Goal: Complete application form: Complete application form

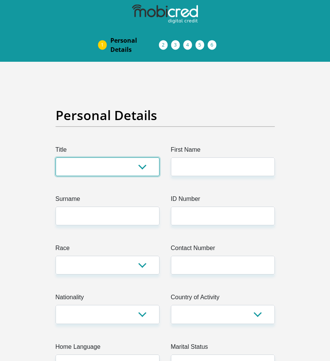
click at [136, 171] on select "Mr Ms Mrs Dr [PERSON_NAME]" at bounding box center [108, 166] width 104 height 19
select select "Mrs"
click at [56, 157] on select "Mr Ms Mrs Dr [PERSON_NAME]" at bounding box center [108, 166] width 104 height 19
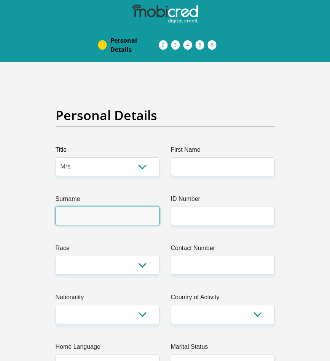
click at [95, 211] on input "Surname" at bounding box center [108, 216] width 104 height 19
type input "Tiltman"
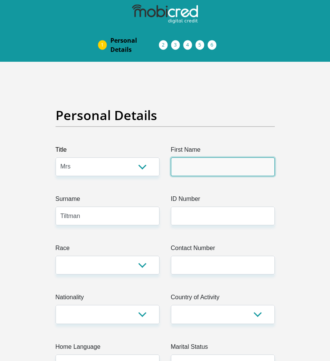
type input "Elmarie"
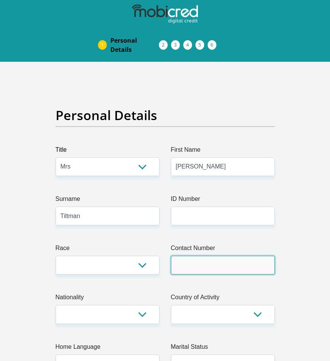
type input "0640873923"
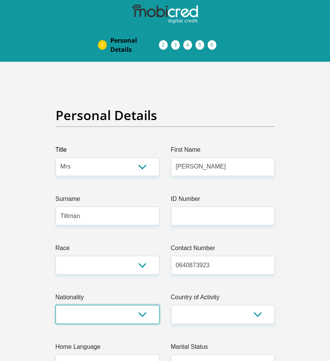
select select "ZAF"
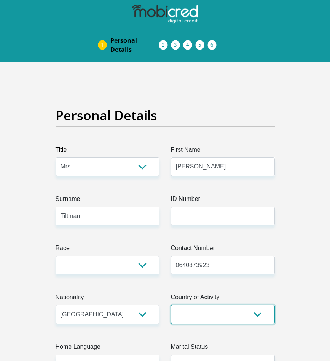
select select "ZAF"
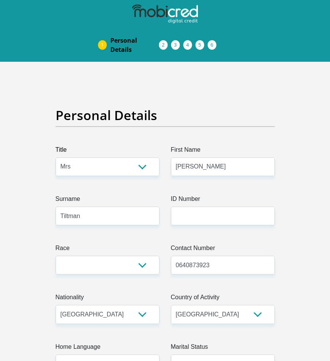
type input "918 5th Avenue"
type input "Wonderboom South"
type input "Pretoria"
type input "0084"
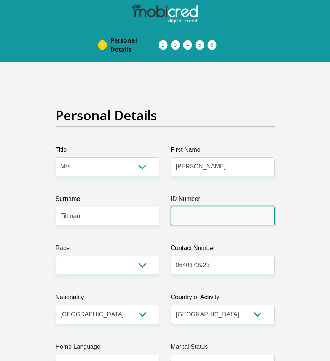
click at [186, 216] on input "ID Number" at bounding box center [223, 216] width 104 height 19
type input "6103220082285"
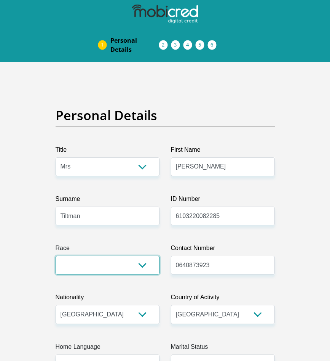
click at [146, 267] on select "Black Coloured Indian White Other" at bounding box center [108, 265] width 104 height 19
select select "4"
click at [56, 256] on select "Black Coloured Indian White Other" at bounding box center [108, 265] width 104 height 19
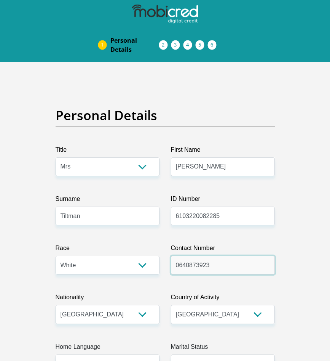
click at [216, 268] on input "0640873923" at bounding box center [223, 265] width 104 height 19
type input "0624337106"
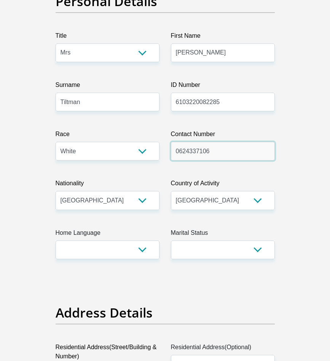
scroll to position [114, 0]
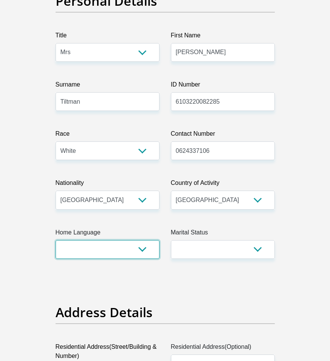
click at [142, 250] on select "Afrikaans English Sepedi South Ndebele Southern Sotho Swati Tsonga Tswana Venda…" at bounding box center [108, 249] width 104 height 19
select select "afr"
click at [56, 240] on select "Afrikaans English Sepedi South Ndebele Southern Sotho Swati Tsonga Tswana Venda…" at bounding box center [108, 249] width 104 height 19
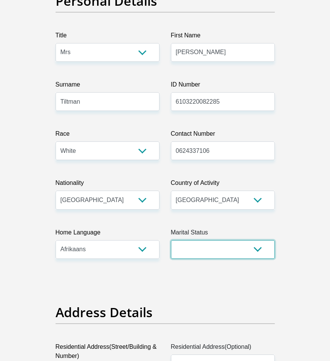
click at [260, 250] on select "Married ANC Single Divorced Widowed Married COP or Customary Law" at bounding box center [223, 249] width 104 height 19
select select "4"
click at [171, 240] on select "Married ANC Single Divorced Widowed Married COP or Customary Law" at bounding box center [223, 249] width 104 height 19
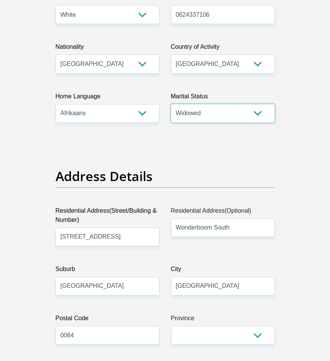
scroll to position [267, 0]
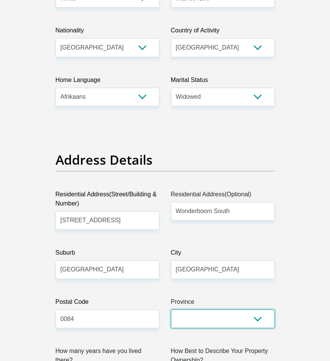
click at [262, 320] on select "Eastern Cape Free State Gauteng KwaZulu-Natal Limpopo Mpumalanga Northern Cape …" at bounding box center [223, 318] width 104 height 19
select select "Gauteng"
click at [171, 309] on select "Eastern Cape Free State Gauteng KwaZulu-Natal Limpopo Mpumalanga Northern Cape …" at bounding box center [223, 318] width 104 height 19
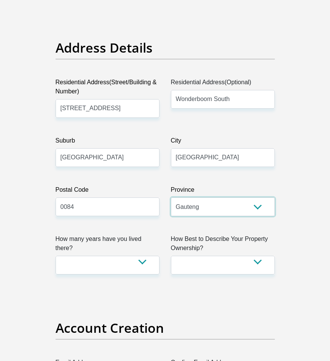
scroll to position [419, 0]
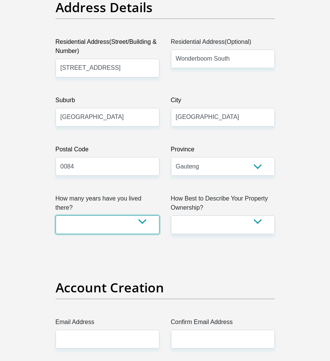
click at [143, 215] on select "less than 1 year 1-3 years 3-5 years 5+ years" at bounding box center [108, 224] width 104 height 19
select select "5"
click at [56, 215] on select "less than 1 year 1-3 years 3-5 years 5+ years" at bounding box center [108, 224] width 104 height 19
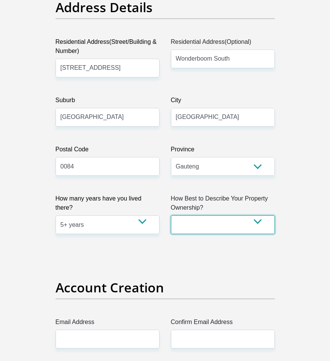
click at [255, 221] on select "Owned Rented Family Owned Company Dwelling" at bounding box center [223, 224] width 104 height 19
select select "Owned"
click at [171, 215] on select "Owned Rented Family Owned Company Dwelling" at bounding box center [223, 224] width 104 height 19
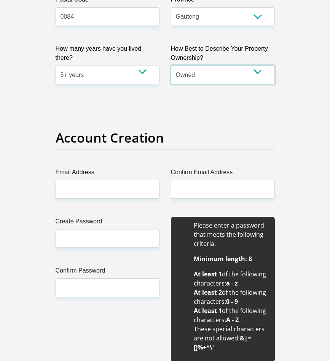
scroll to position [572, 0]
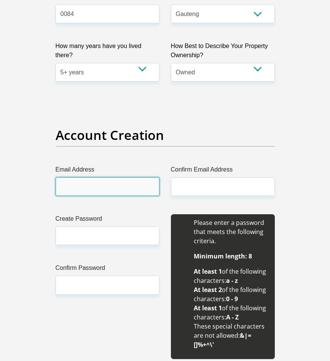
click at [108, 187] on input "Email Address" at bounding box center [108, 186] width 104 height 19
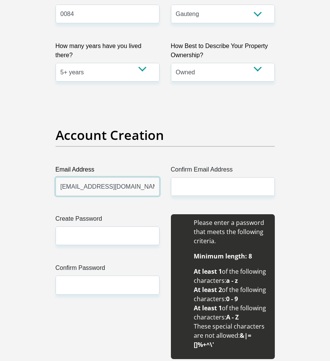
type input "tiltmanella@gmail.com"
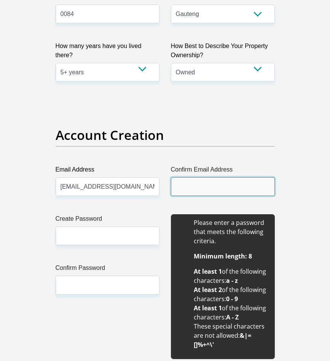
click at [178, 188] on input "Confirm Email Address" at bounding box center [223, 186] width 104 height 19
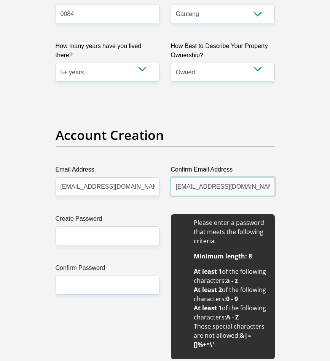
type input "tiltmanella@gmail.com"
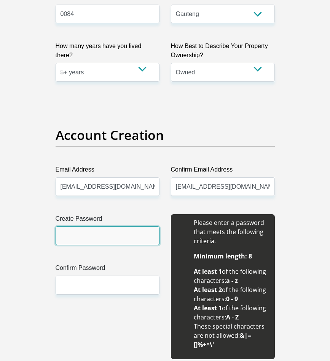
click at [117, 237] on input "Create Password" at bounding box center [108, 235] width 104 height 19
type input "Eltony@227"
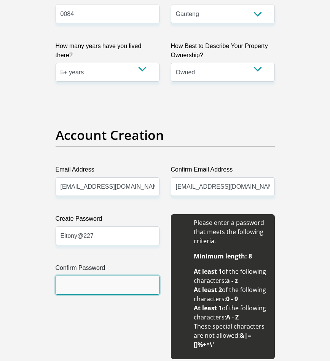
click at [107, 284] on input "Confirm Password" at bounding box center [108, 285] width 104 height 19
type input "Eltony@227"
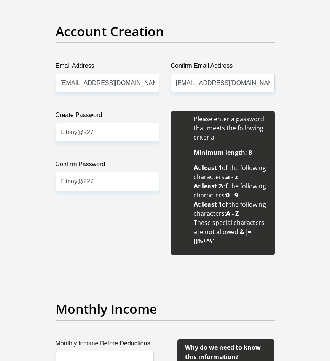
scroll to position [686, 0]
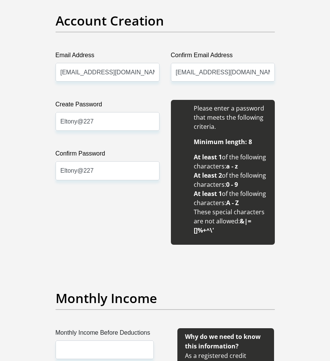
click at [129, 244] on div "Create Password Eltony@227 Please input valid password Confirm Password Eltony@…" at bounding box center [107, 172] width 115 height 145
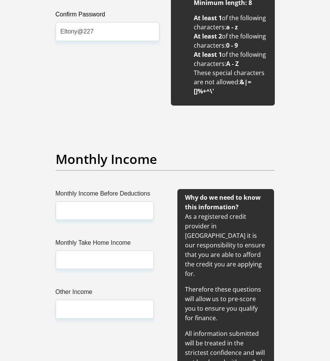
scroll to position [838, 0]
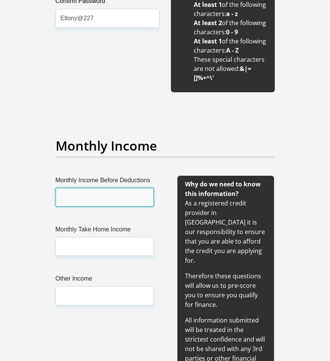
click at [106, 196] on input "Monthly Income Before Deductions" at bounding box center [105, 197] width 98 height 19
type input "23500"
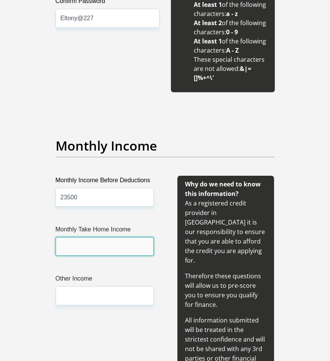
click at [107, 245] on input "Monthly Take Home Income" at bounding box center [105, 246] width 98 height 19
type input "20229"
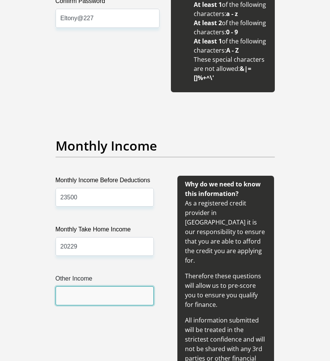
drag, startPoint x: 98, startPoint y: 298, endPoint x: 202, endPoint y: 292, distance: 104.6
click at [100, 299] on input "Other Income" at bounding box center [105, 295] width 98 height 19
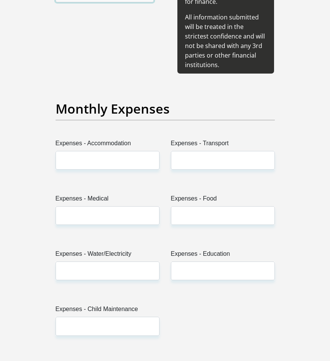
scroll to position [1143, 0]
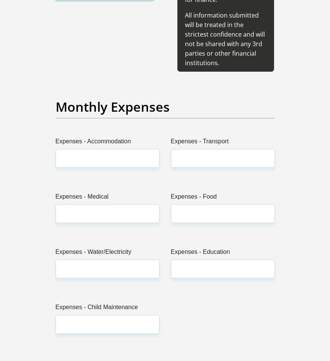
type input "8000"
click at [96, 149] on input "Expenses - Accommodation" at bounding box center [108, 158] width 104 height 19
type input "1500"
click at [212, 149] on input "Expenses - Transport" at bounding box center [223, 158] width 104 height 19
type input "500"
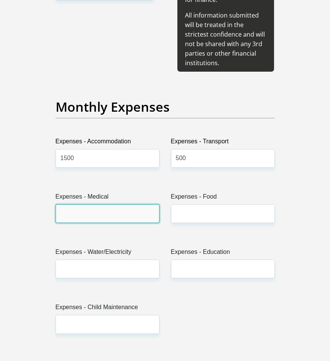
click at [119, 204] on input "Expenses - Medical" at bounding box center [108, 213] width 104 height 19
type input "800"
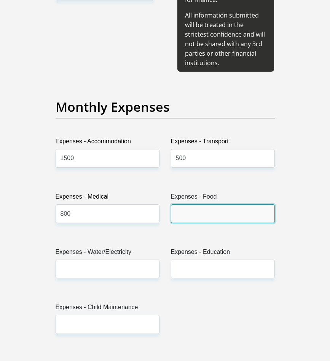
click at [208, 204] on input "Expenses - Food" at bounding box center [223, 213] width 104 height 19
type input "1500"
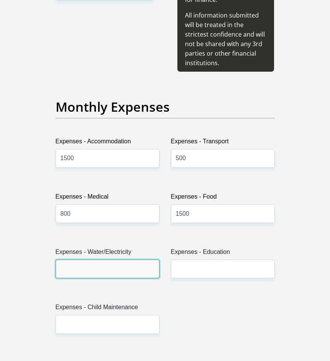
click at [117, 260] on input "Expenses - Water/Electricity" at bounding box center [108, 269] width 104 height 19
type input "1200"
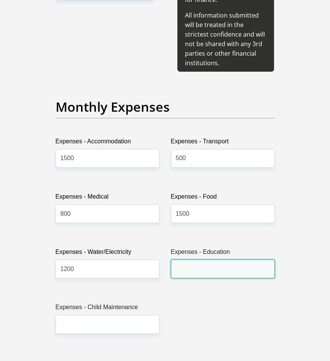
click at [210, 260] on input "Expenses - Education" at bounding box center [223, 269] width 104 height 19
type input "0"
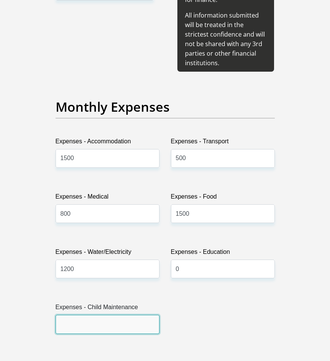
click at [103, 315] on input "Expenses - Child Maintenance" at bounding box center [108, 324] width 104 height 19
type input "0"
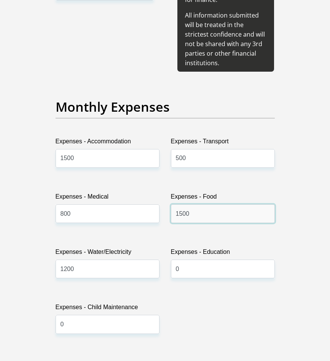
drag, startPoint x: 192, startPoint y: 196, endPoint x: 146, endPoint y: 196, distance: 46.1
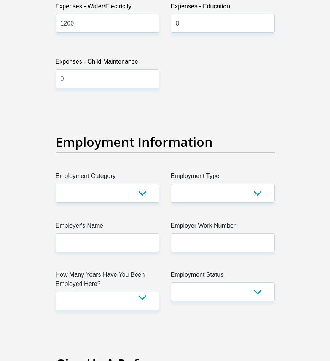
scroll to position [1410, 0]
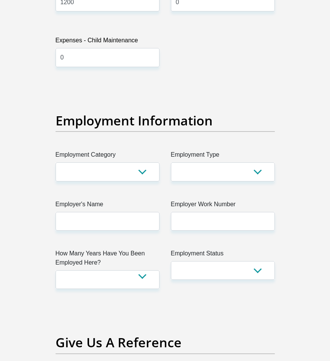
type input "2000"
click at [140, 162] on select "AGRICULTURE ALCOHOL & TOBACCO CONSTRUCTION MATERIALS METALLURGY EQUIPMENT FOR R…" at bounding box center [108, 171] width 104 height 19
select select "71"
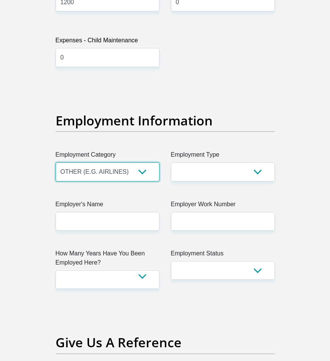
click at [56, 162] on select "AGRICULTURE ALCOHOL & TOBACCO CONSTRUCTION MATERIALS METALLURGY EQUIPMENT FOR R…" at bounding box center [108, 171] width 104 height 19
click at [143, 162] on select "AGRICULTURE ALCOHOL & TOBACCO CONSTRUCTION MATERIALS METALLURGY EQUIPMENT FOR R…" at bounding box center [108, 171] width 104 height 19
click at [122, 162] on select "AGRICULTURE ALCOHOL & TOBACCO CONSTRUCTION MATERIALS METALLURGY EQUIPMENT FOR R…" at bounding box center [108, 171] width 104 height 19
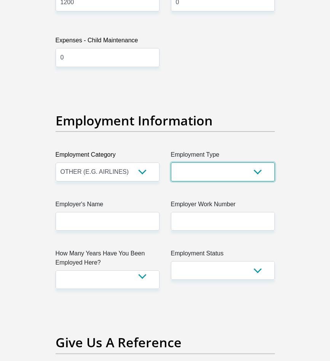
click at [258, 162] on select "College/Lecturer Craft Seller Creative Driver Executive Farmer Forces - Non Com…" at bounding box center [223, 171] width 104 height 19
select select "Semi-Professional Worker"
click at [171, 162] on select "College/Lecturer Craft Seller Creative Driver Executive Farmer Forces - Non Com…" at bounding box center [223, 171] width 104 height 19
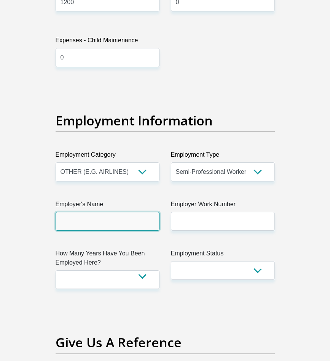
click at [114, 212] on input "Employer's Name" at bounding box center [108, 221] width 104 height 19
type input "h"
type input "HahnHahn"
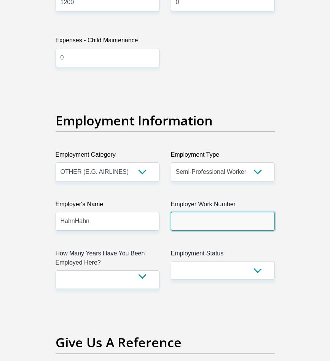
click at [229, 212] on input "Employer Work Number" at bounding box center [223, 221] width 104 height 19
drag, startPoint x: 228, startPoint y: 206, endPoint x: 203, endPoint y: 203, distance: 25.4
click at [203, 212] on input "Employer Work Number" at bounding box center [223, 221] width 104 height 19
type input "0123421774"
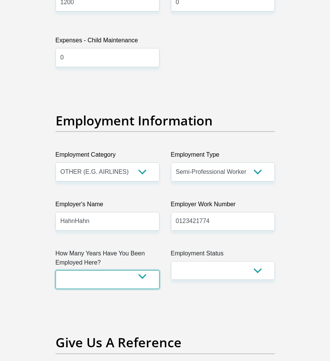
click at [142, 270] on select "less than 1 year 1-3 years 3-5 years 5+ years" at bounding box center [108, 279] width 104 height 19
select select "6"
click at [56, 270] on select "less than 1 year 1-3 years 3-5 years 5+ years" at bounding box center [108, 279] width 104 height 19
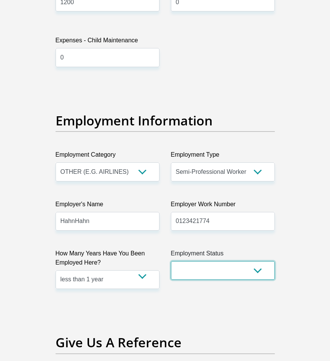
click at [259, 261] on select "Permanent/Full-time Part-time/Casual Contract Worker Self-Employed Housewife Re…" at bounding box center [223, 270] width 104 height 19
select select "1"
click at [171, 261] on select "Permanent/Full-time Part-time/Casual Contract Worker Self-Employed Housewife Re…" at bounding box center [223, 270] width 104 height 19
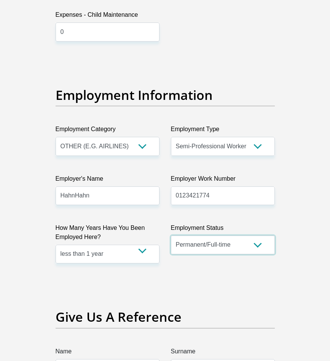
scroll to position [1524, 0]
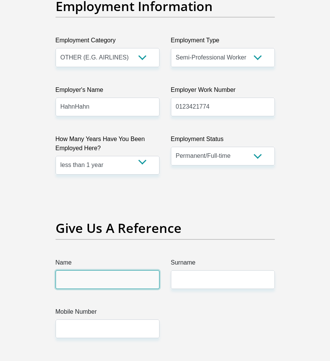
click at [112, 270] on input "Name" at bounding box center [108, 279] width 104 height 19
type input "Liesl"
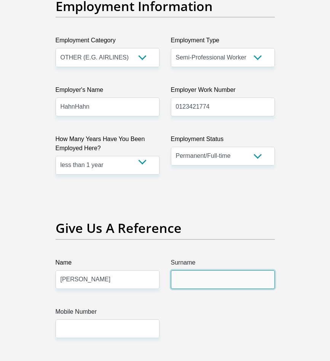
click at [239, 270] on input "Surname" at bounding box center [223, 279] width 104 height 19
type input "Pretorius"
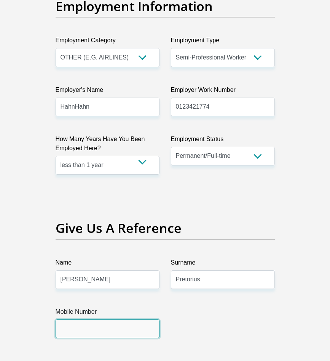
click at [132, 319] on input "Mobile Number" at bounding box center [108, 328] width 104 height 19
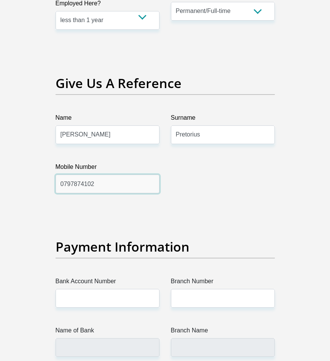
scroll to position [1715, 0]
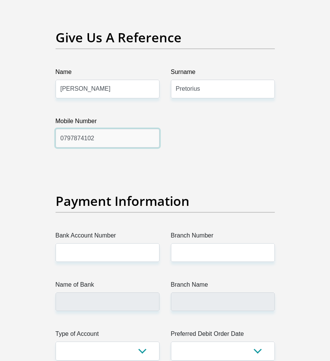
type input "0797874102"
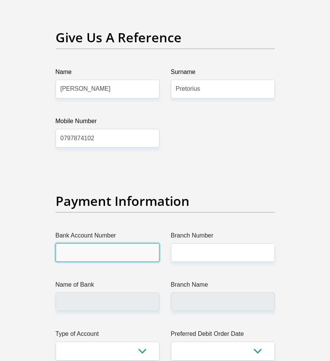
click at [138, 243] on input "Bank Account Number" at bounding box center [108, 252] width 104 height 19
type input "1549802117"
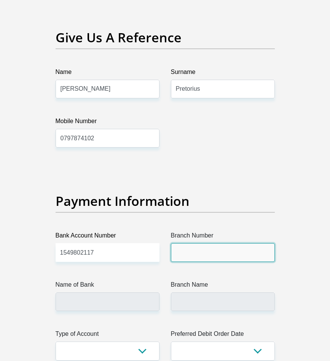
click at [199, 243] on input "Branch Number" at bounding box center [223, 252] width 104 height 19
type input "470010"
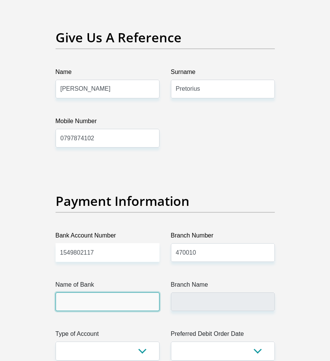
click at [109, 292] on input "Name of Bank" at bounding box center [108, 301] width 104 height 19
type input "CAPITEC BANK LIMITED"
type input "CAPITEC BANK CPC"
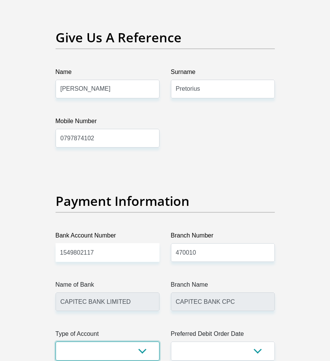
click at [142, 341] on select "Cheque Savings" at bounding box center [108, 350] width 104 height 19
select select "SAV"
click at [56, 341] on select "Cheque Savings" at bounding box center [108, 350] width 104 height 19
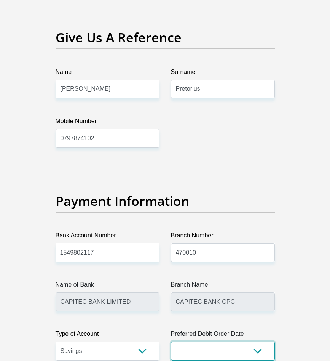
click at [257, 341] on select "1st 2nd 3rd 4th 5th 7th 18th 19th 20th 21st 22nd 23rd 24th 25th 26th 27th 28th …" at bounding box center [223, 350] width 104 height 19
select select "24"
click at [171, 341] on select "1st 2nd 3rd 4th 5th 7th 18th 19th 20th 21st 22nd 23rd 24th 25th 26th 27th 28th …" at bounding box center [223, 350] width 104 height 19
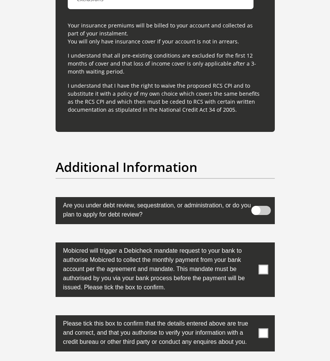
scroll to position [2515, 0]
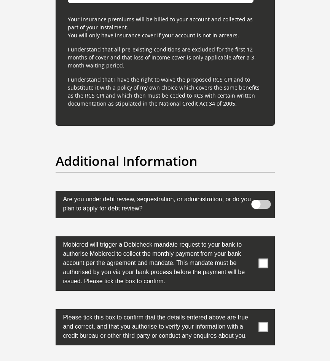
click at [264, 259] on span at bounding box center [264, 264] width 10 height 10
click at [256, 238] on input "checkbox" at bounding box center [256, 238] width 0 height 0
click at [263, 322] on span at bounding box center [264, 327] width 10 height 10
click at [256, 311] on input "checkbox" at bounding box center [256, 311] width 0 height 0
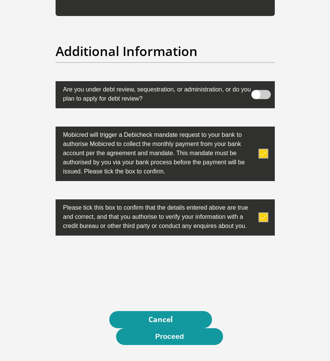
scroll to position [2630, 0]
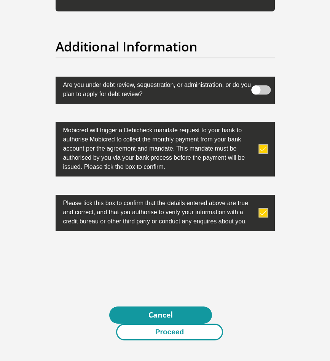
click at [182, 324] on button "Proceed" at bounding box center [169, 332] width 107 height 17
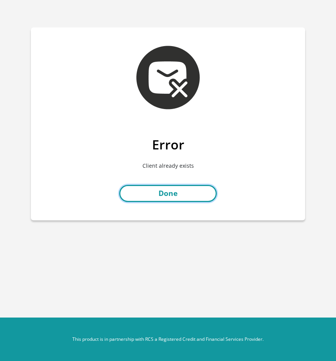
click at [182, 188] on link "Done" at bounding box center [168, 193] width 98 height 17
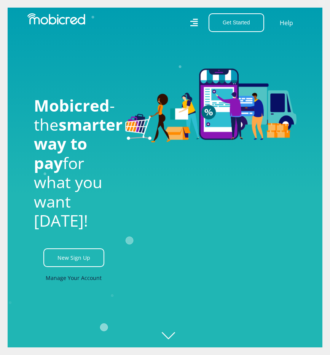
scroll to position [0, 343]
click at [80, 287] on link "Manage Your Account" at bounding box center [74, 277] width 56 height 17
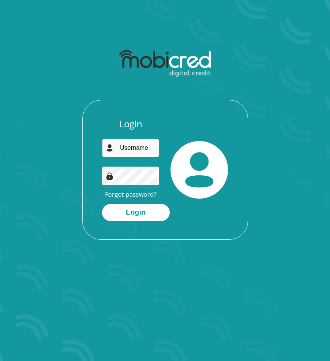
click at [140, 145] on input "email" at bounding box center [131, 148] width 58 height 19
type input "absotony@gmail.com"
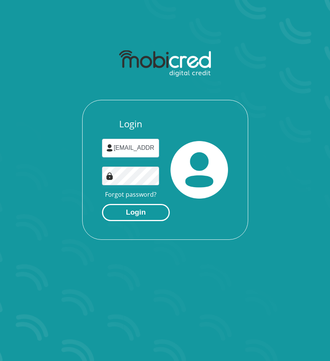
click at [147, 213] on button "Login" at bounding box center [136, 212] width 68 height 17
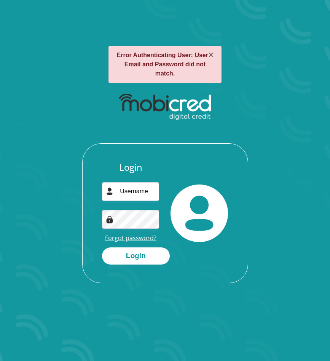
click at [133, 239] on link "Forgot password?" at bounding box center [130, 238] width 51 height 8
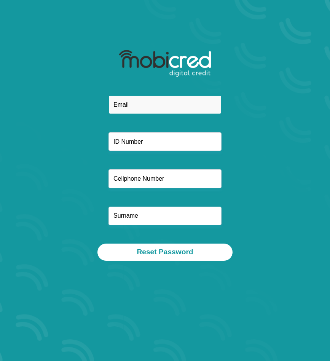
click at [153, 101] on input "email" at bounding box center [165, 104] width 113 height 19
type input "e"
type input "[EMAIL_ADDRESS][DOMAIN_NAME]"
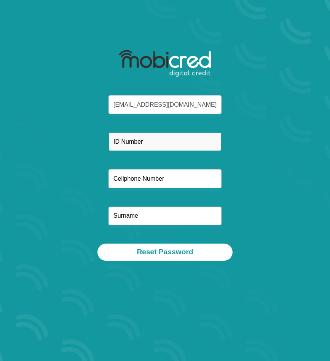
click at [151, 144] on input "text" at bounding box center [165, 141] width 113 height 19
type input "[CREDIT_CARD_NUMBER]"
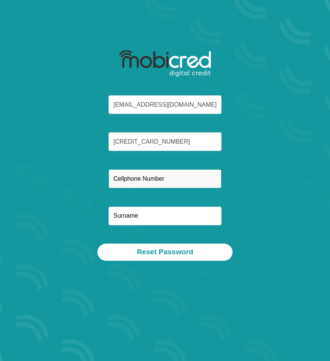
click at [185, 180] on input "text" at bounding box center [165, 178] width 113 height 19
type input "0624337106"
type input "Tiltman"
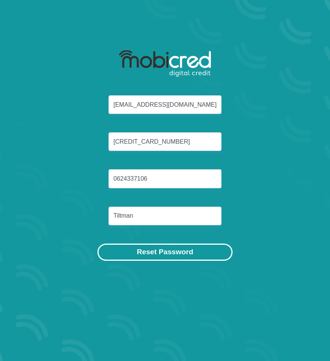
click at [171, 252] on button "Reset Password" at bounding box center [165, 252] width 135 height 17
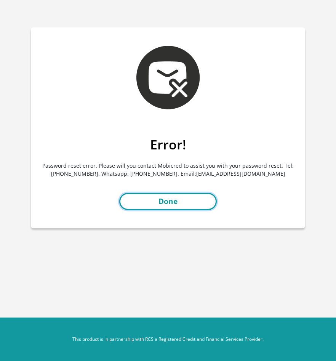
click at [189, 200] on link "Done" at bounding box center [168, 201] width 98 height 17
